Goal: Task Accomplishment & Management: Manage account settings

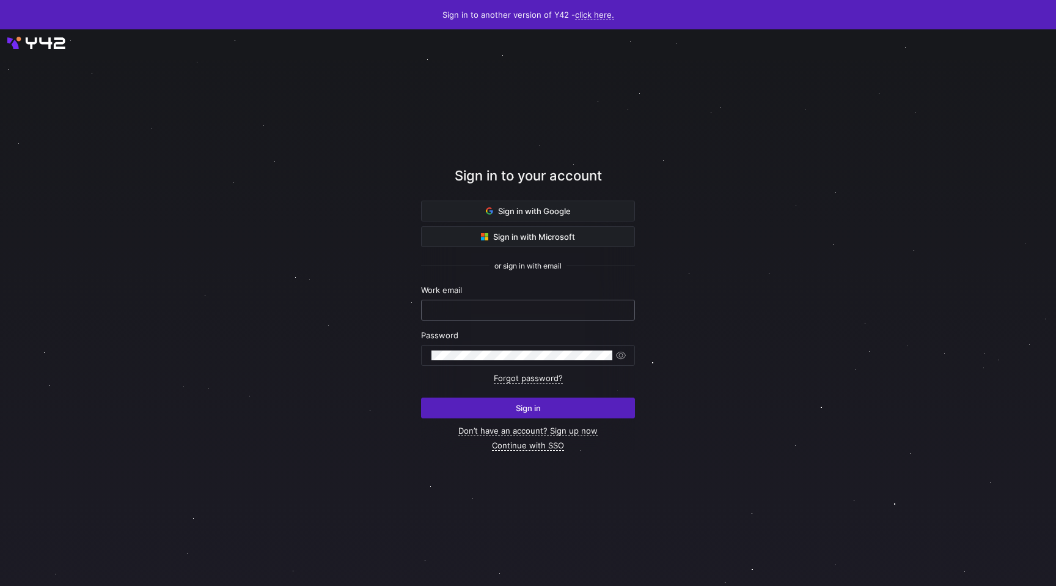
click at [549, 310] on input "text" at bounding box center [528, 310] width 193 height 10
type input "[PERSON_NAME][EMAIL_ADDRESS][DOMAIN_NAME]"
click at [594, 211] on span at bounding box center [528, 211] width 213 height 20
